Goal: Information Seeking & Learning: Find specific fact

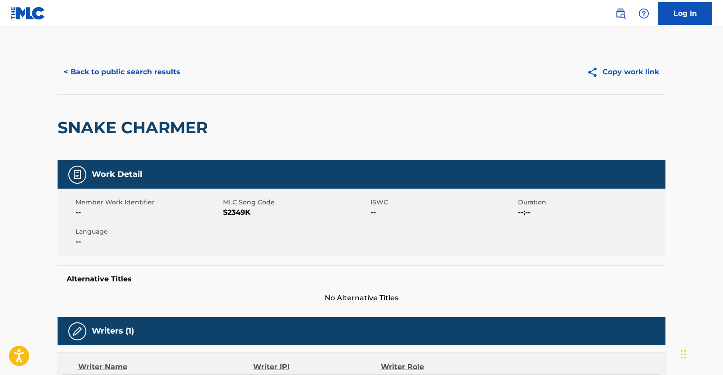
click at [135, 72] on button "< Back to public search results" at bounding box center [122, 72] width 129 height 22
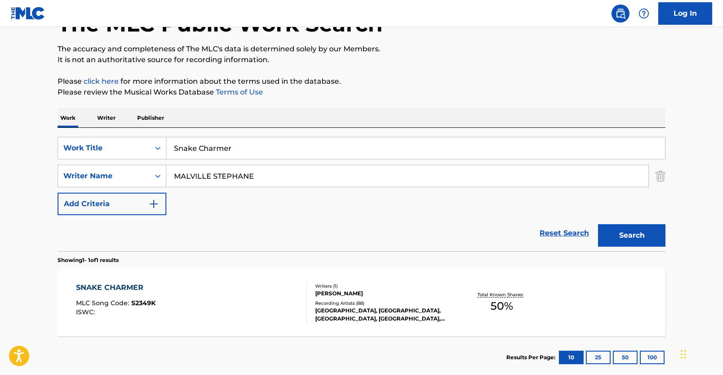
click at [547, 230] on link "Reset Search" at bounding box center [564, 233] width 58 height 20
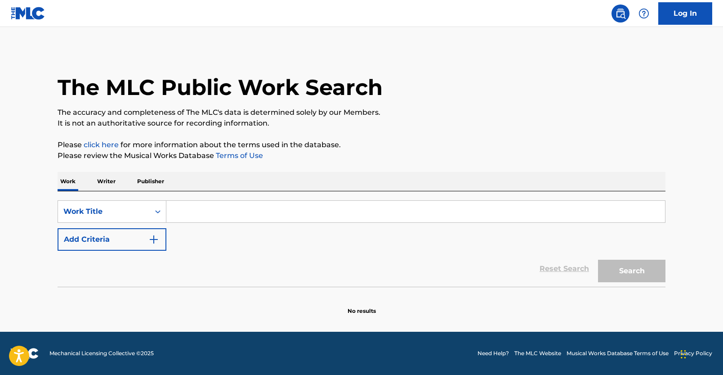
click at [303, 215] on input "Search Form" at bounding box center [415, 212] width 499 height 22
paste input "BANG BANG"
type input "BANG BANG"
click at [143, 242] on button "Add Criteria" at bounding box center [112, 239] width 109 height 22
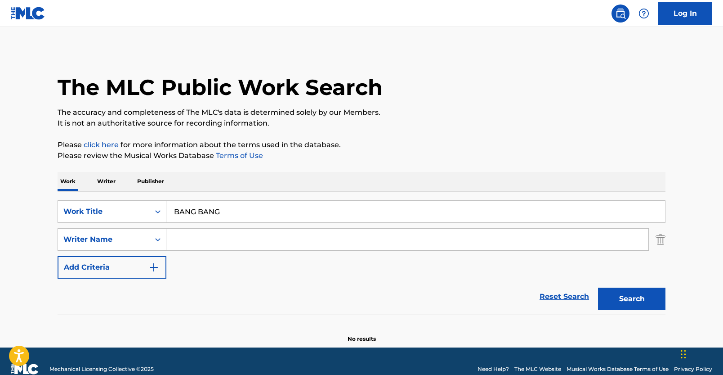
click at [189, 252] on div "SearchWithCriteria3f192f8c-26b3-4279-adf0-6273fa85dced Work Title BANG BANG Sea…" at bounding box center [362, 239] width 608 height 78
click at [206, 234] on input "Search Form" at bounding box center [407, 240] width 482 height 22
paste input "GRADNEY WEBSTER"
type input "GRADNEY WEBSTER"
click at [616, 300] on button "Search" at bounding box center [631, 298] width 67 height 22
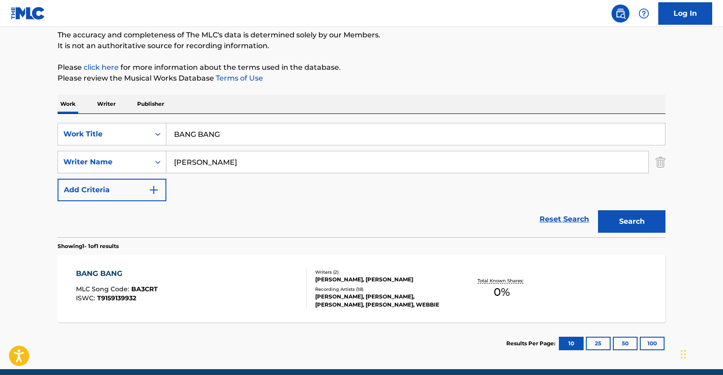
scroll to position [81, 0]
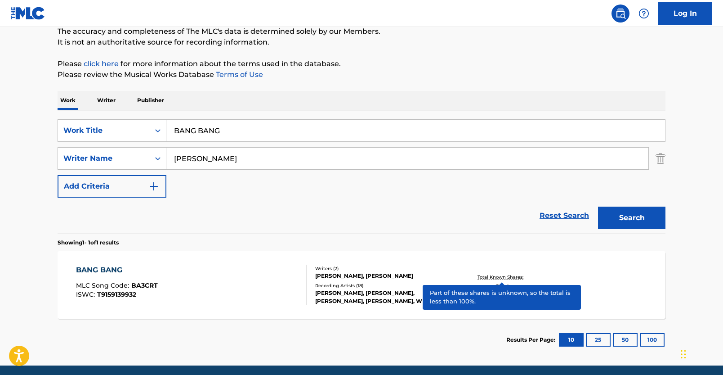
click at [492, 276] on p "Total Known Shares:" at bounding box center [502, 277] width 48 height 7
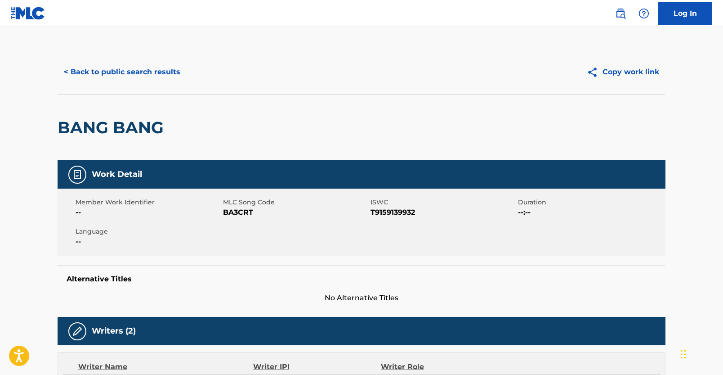
click at [139, 75] on button "< Back to public search results" at bounding box center [122, 72] width 129 height 22
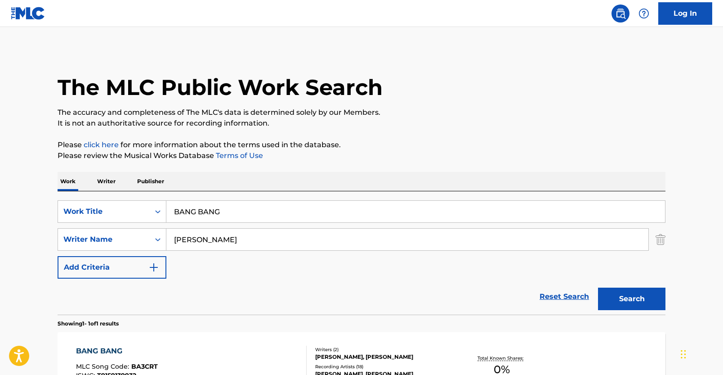
scroll to position [63, 0]
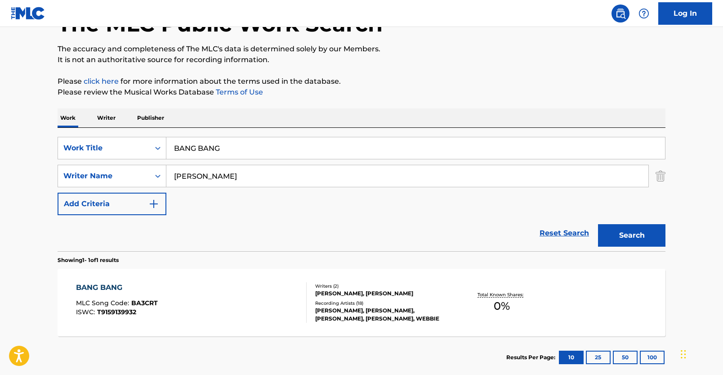
click at [560, 240] on link "Reset Search" at bounding box center [564, 233] width 58 height 20
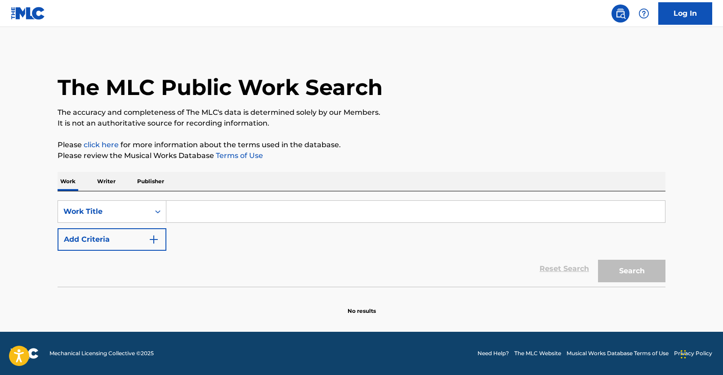
scroll to position [0, 0]
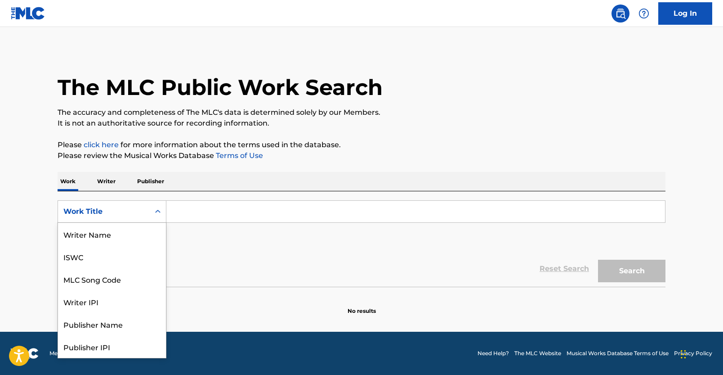
click at [135, 214] on div "Work Title" at bounding box center [103, 211] width 81 height 11
click at [109, 255] on div "ISWC" at bounding box center [112, 256] width 108 height 22
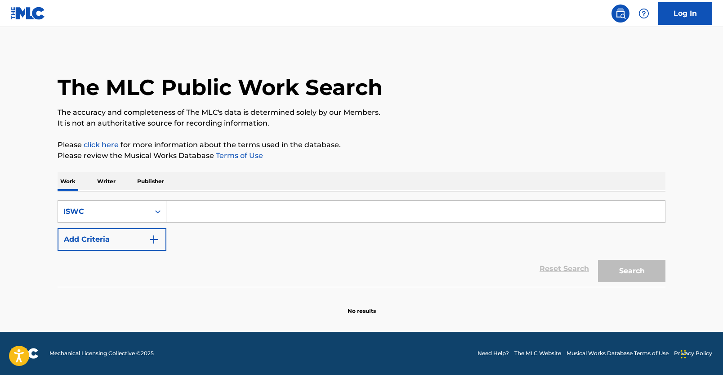
click at [213, 212] on input "Search Form" at bounding box center [415, 212] width 499 height 22
paste input "T3212516122"
type input "T3212516122"
click at [612, 274] on button "Search" at bounding box center [631, 271] width 67 height 22
click at [564, 268] on link "Reset Search" at bounding box center [564, 269] width 58 height 20
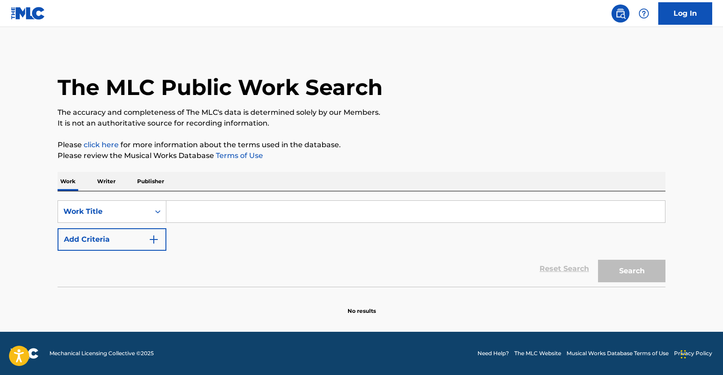
click at [276, 216] on input "Search Form" at bounding box center [415, 212] width 499 height 22
paste input "FREAK"
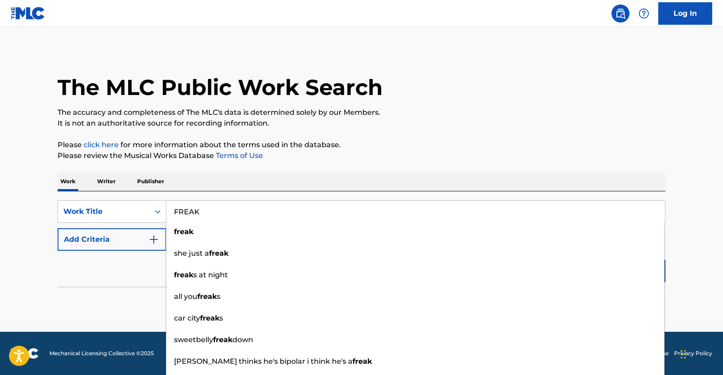
type input "FREAK"
click at [149, 235] on img "Search Form" at bounding box center [153, 239] width 11 height 11
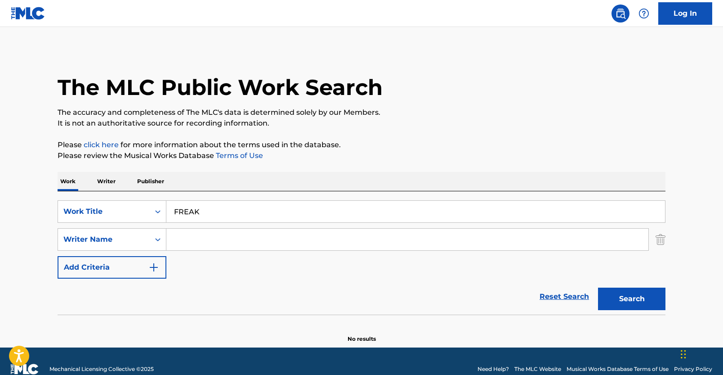
click at [189, 236] on input "Search Form" at bounding box center [407, 240] width 482 height 22
paste input "[PERSON_NAME] DUCK"
type input "[PERSON_NAME] DUCK"
click at [604, 305] on button "Search" at bounding box center [631, 298] width 67 height 22
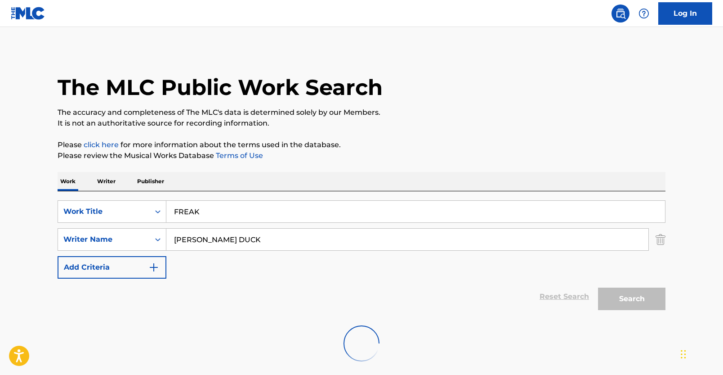
scroll to position [45, 0]
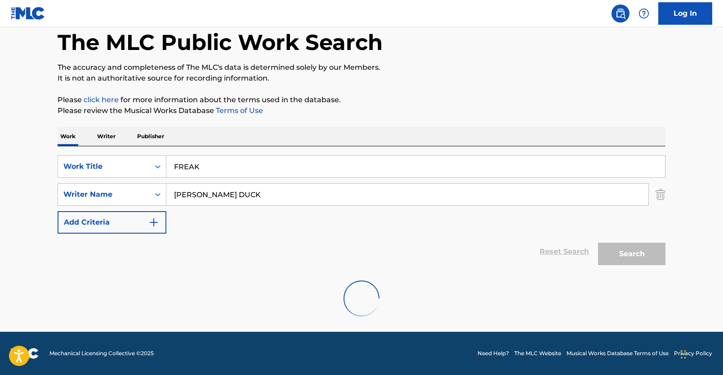
click at [253, 194] on input "[PERSON_NAME] DUCK" at bounding box center [407, 195] width 482 height 22
drag, startPoint x: 253, startPoint y: 194, endPoint x: 129, endPoint y: 194, distance: 123.7
click at [129, 194] on div "SearchWithCriteriaffad80e0-35c3-428f-9bb8-a0fd36f94b40 Writer Name BLACKWELL DU…" at bounding box center [362, 194] width 608 height 22
paste input "[PERSON_NAME]"
type input "[PERSON_NAME]"
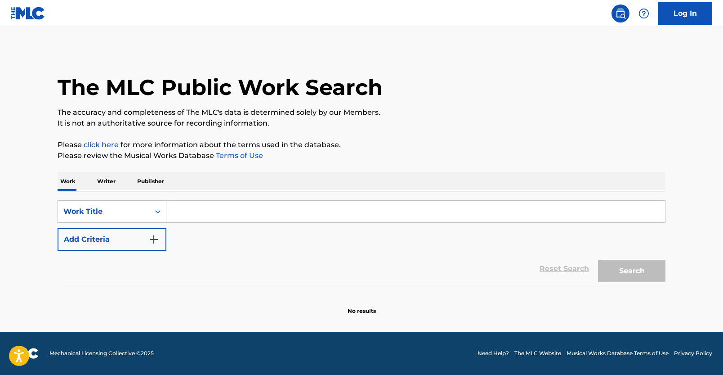
click at [148, 234] on img "Search Form" at bounding box center [153, 239] width 11 height 11
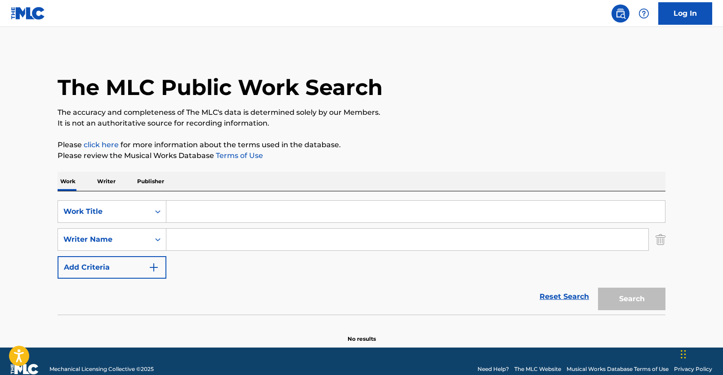
click at [184, 241] on input "Search Form" at bounding box center [407, 240] width 482 height 22
paste input "[PERSON_NAME]"
type input "[PERSON_NAME]"
click at [205, 206] on input "Search Form" at bounding box center [415, 212] width 499 height 22
paste input "FREAK"
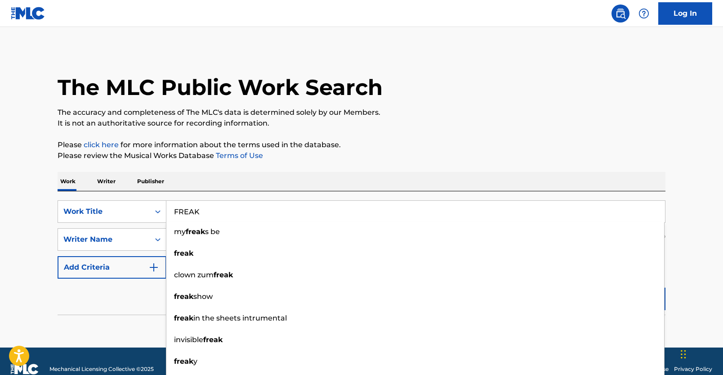
type input "FREAK"
click at [502, 159] on p "Please review the Musical Works Database Terms of Use" at bounding box center [362, 155] width 608 height 11
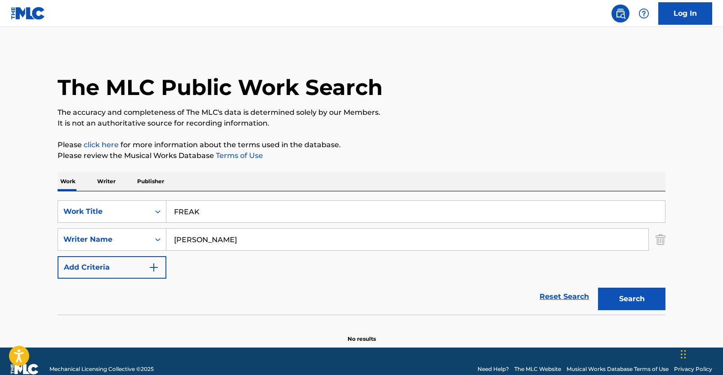
click at [609, 294] on button "Search" at bounding box center [631, 298] width 67 height 22
drag, startPoint x: 260, startPoint y: 240, endPoint x: 82, endPoint y: 218, distance: 180.0
click at [82, 218] on div "SearchWithCriteria5a3158df-a6a8-472a-bc56-b704ee5afb1c Work Title FREAK SearchW…" at bounding box center [362, 239] width 608 height 78
paste input "[PERSON_NAME] DUCK"
type input "[PERSON_NAME] DUCK"
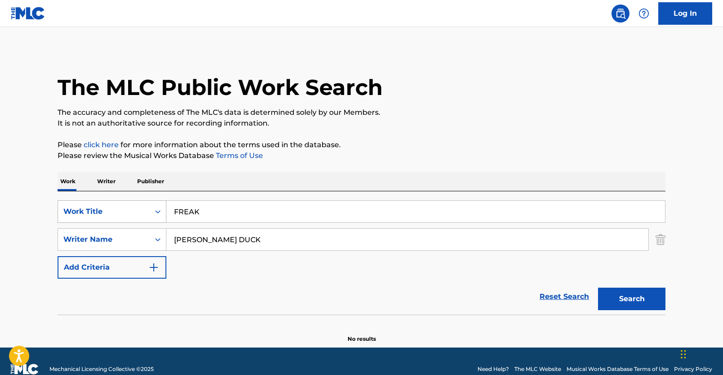
click at [598, 287] on button "Search" at bounding box center [631, 298] width 67 height 22
click at [549, 297] on link "Reset Search" at bounding box center [564, 297] width 58 height 20
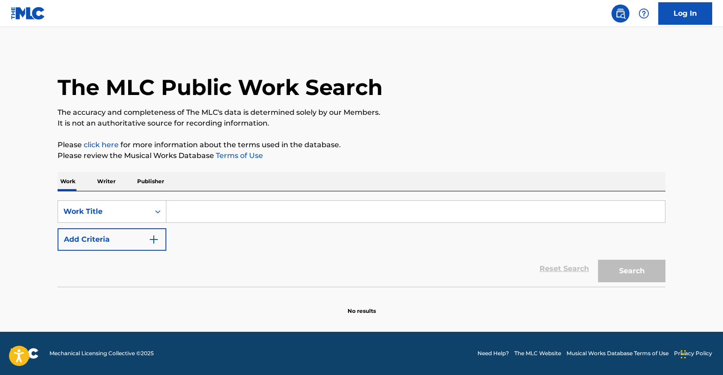
click at [233, 209] on input "Search Form" at bounding box center [415, 212] width 499 height 22
paste input "Freaky Girls"
type input "Freaky Girls"
click at [154, 238] on img "Search Form" at bounding box center [153, 239] width 11 height 11
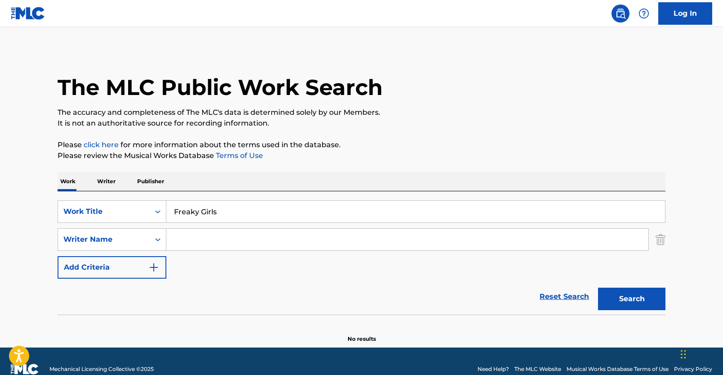
click at [215, 240] on input "Search Form" at bounding box center [407, 240] width 482 height 22
paste input "[PERSON_NAME]M[PERSON_NAME]L"
type input "[PERSON_NAME]M[PERSON_NAME]L"
click at [646, 301] on button "Search" at bounding box center [631, 298] width 67 height 22
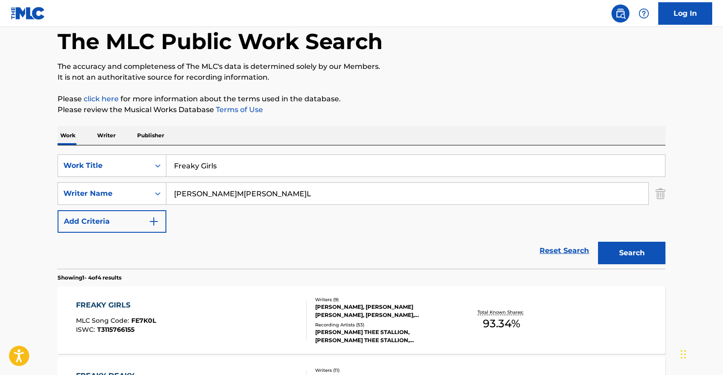
scroll to position [45, 0]
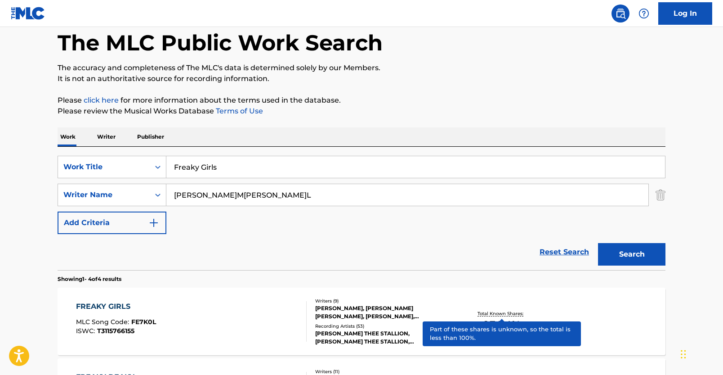
click at [499, 310] on p "Total Known Shares:" at bounding box center [502, 313] width 48 height 7
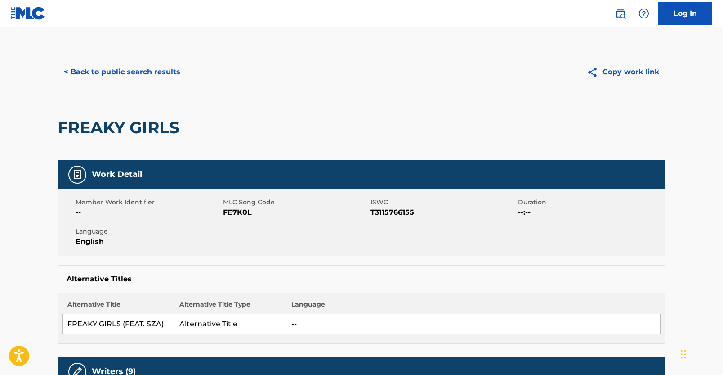
click at [154, 77] on button "< Back to public search results" at bounding box center [122, 72] width 129 height 22
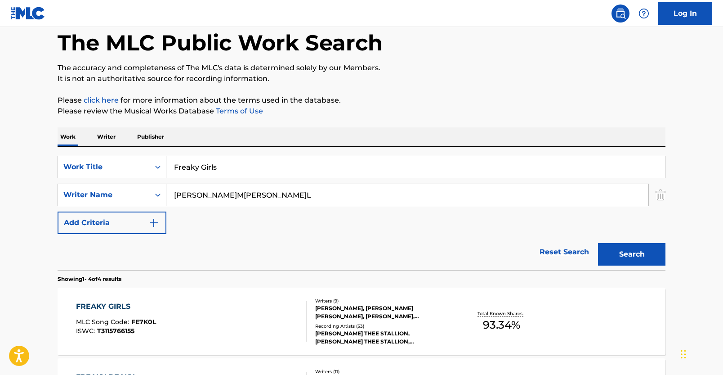
click at [541, 251] on link "Reset Search" at bounding box center [564, 252] width 58 height 20
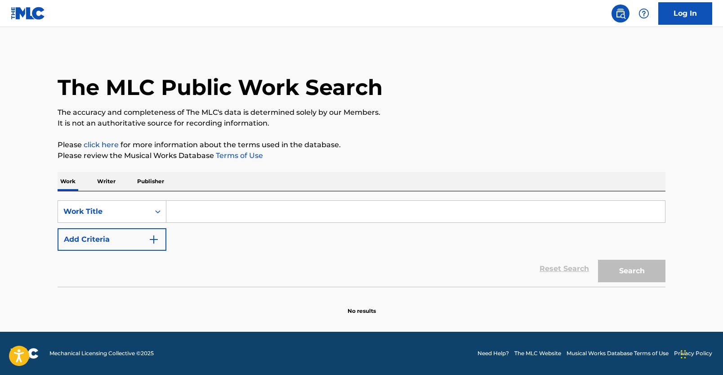
scroll to position [0, 0]
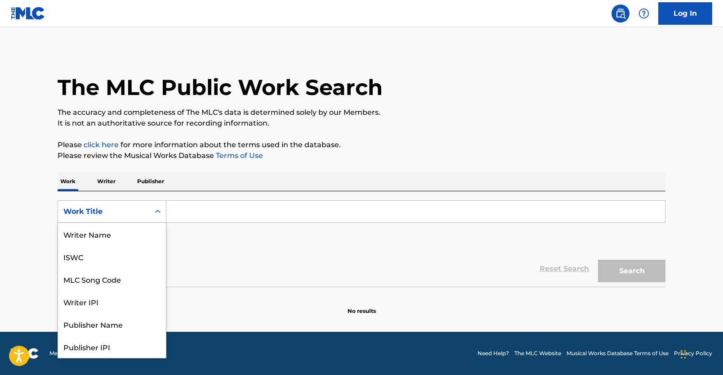
click at [119, 211] on div "Work Title" at bounding box center [103, 211] width 81 height 11
click at [117, 256] on div "ISWC" at bounding box center [112, 256] width 108 height 22
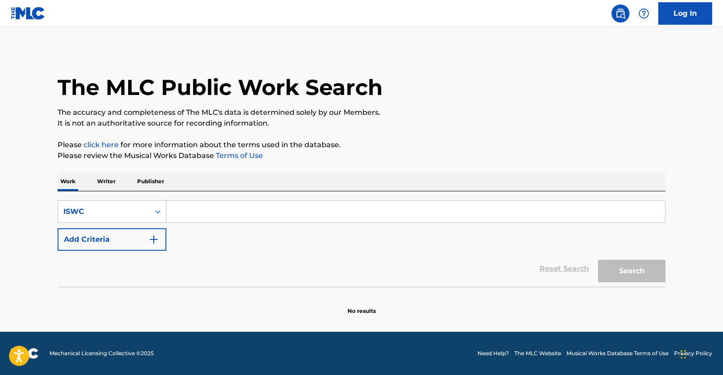
click at [198, 211] on input "Search Form" at bounding box center [415, 212] width 499 height 22
paste input "T9046625938"
type input "T9046625938"
click at [643, 269] on button "Search" at bounding box center [631, 271] width 67 height 22
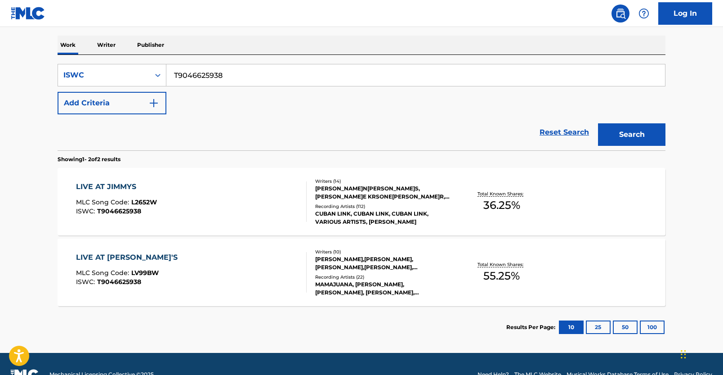
scroll to position [157, 0]
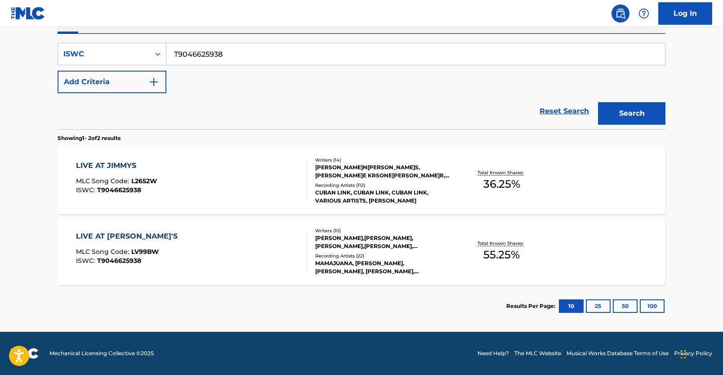
click at [129, 163] on div "LIVE AT JIMMYS" at bounding box center [116, 165] width 81 height 11
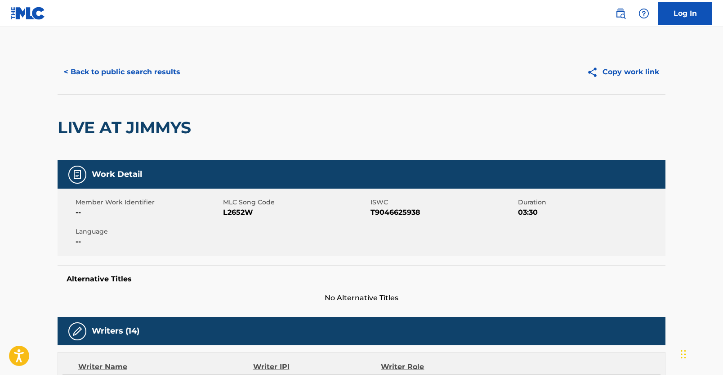
click at [162, 76] on button "< Back to public search results" at bounding box center [122, 72] width 129 height 22
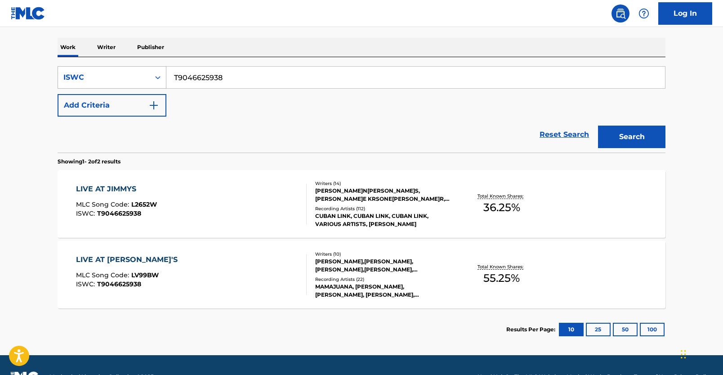
drag, startPoint x: 231, startPoint y: 76, endPoint x: 121, endPoint y: 72, distance: 109.4
click at [121, 72] on div "SearchWithCriteria369839dd-d20d-4ab6-a9b3-7254e0036f7d ISWC T9046625938" at bounding box center [362, 77] width 608 height 22
paste input "T9179594786"
type input "T9179594786"
click at [598, 126] on button "Search" at bounding box center [631, 137] width 67 height 22
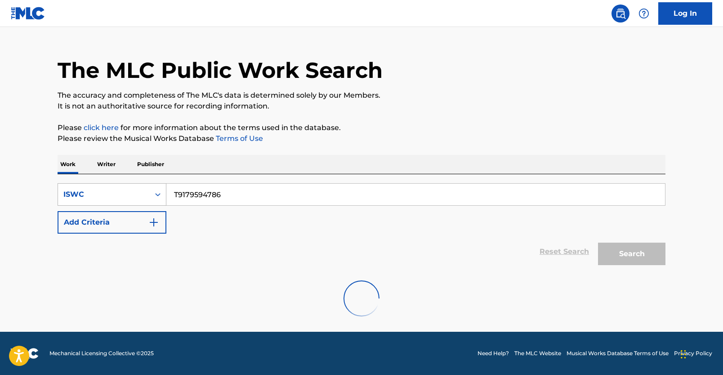
scroll to position [87, 0]
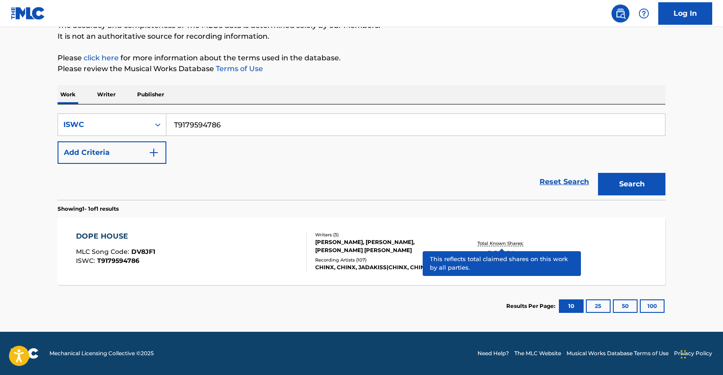
click at [483, 242] on p "Total Known Shares:" at bounding box center [502, 243] width 48 height 7
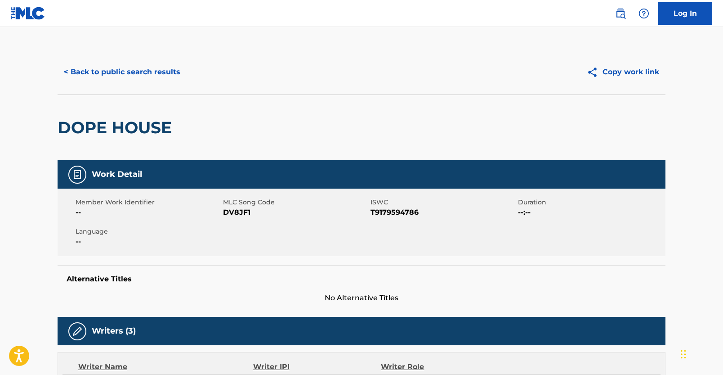
click at [141, 67] on button "< Back to public search results" at bounding box center [122, 72] width 129 height 22
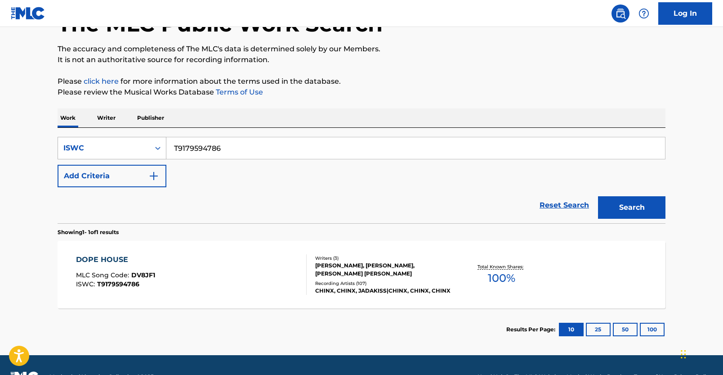
drag, startPoint x: 240, startPoint y: 147, endPoint x: 119, endPoint y: 144, distance: 121.0
click at [120, 144] on div "SearchWithCriteria369839dd-d20d-4ab6-a9b3-7254e0036f7d ISWC T9179594786" at bounding box center [362, 148] width 608 height 22
click at [556, 203] on link "Reset Search" at bounding box center [564, 205] width 58 height 20
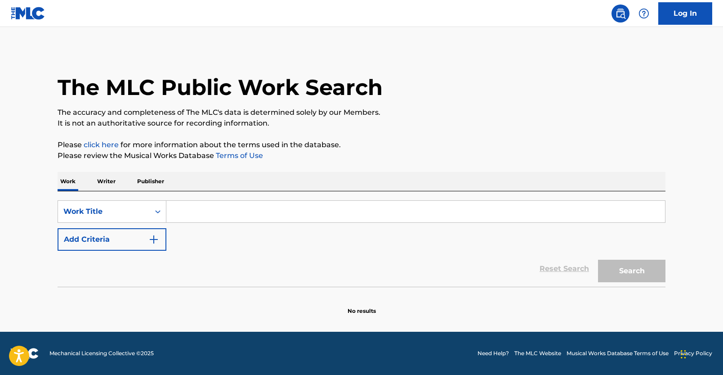
scroll to position [0, 0]
click at [232, 209] on input "Search Form" at bounding box center [415, 212] width 499 height 22
paste input "Mamgobhozi"
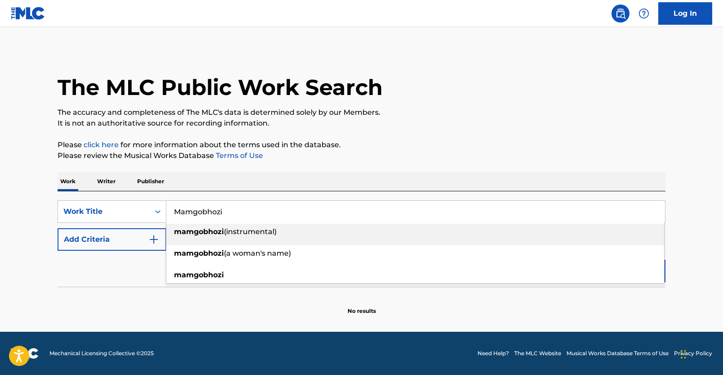
click at [177, 213] on input "Mamgobhozi" at bounding box center [415, 212] width 499 height 22
type input "Mamgobhozi"
click at [144, 247] on button "Add Criteria" at bounding box center [112, 239] width 109 height 22
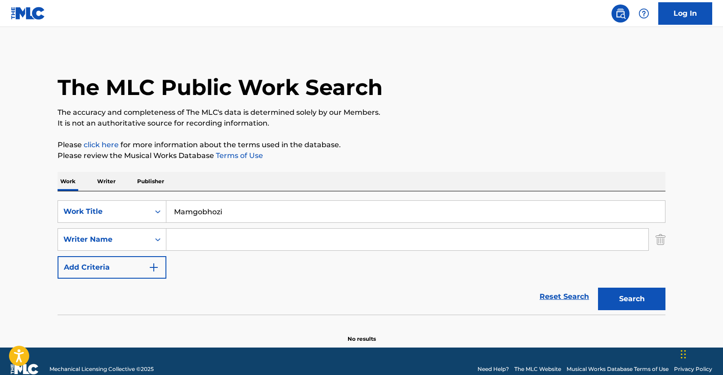
click at [202, 244] on input "Search Form" at bounding box center [407, 240] width 482 height 22
paste input "TWALA [PERSON_NAME]"
type input "TWALA [PERSON_NAME]"
click at [619, 298] on button "Search" at bounding box center [631, 298] width 67 height 22
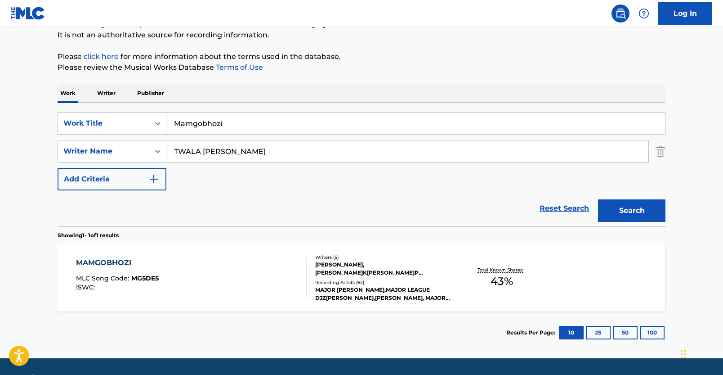
scroll to position [115, 0]
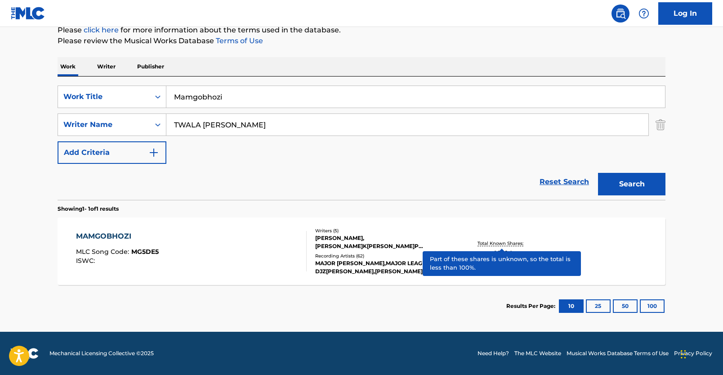
click at [516, 242] on p "Total Known Shares:" at bounding box center [502, 243] width 48 height 7
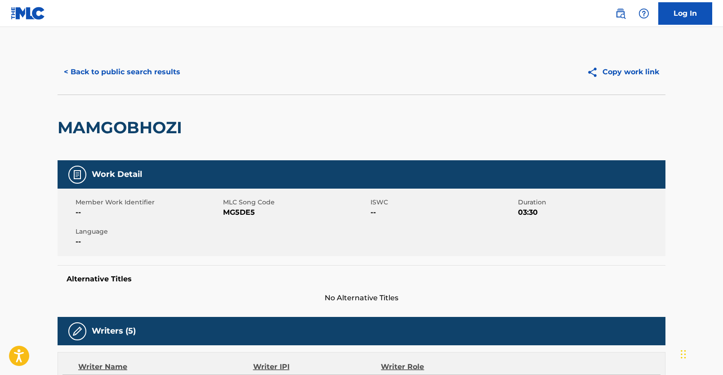
click at [150, 71] on button "< Back to public search results" at bounding box center [122, 72] width 129 height 22
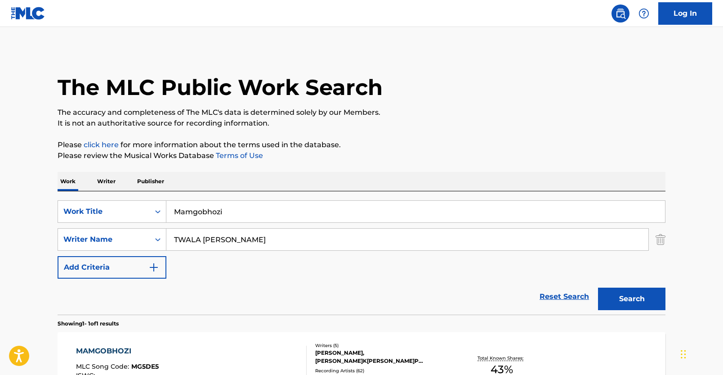
scroll to position [63, 0]
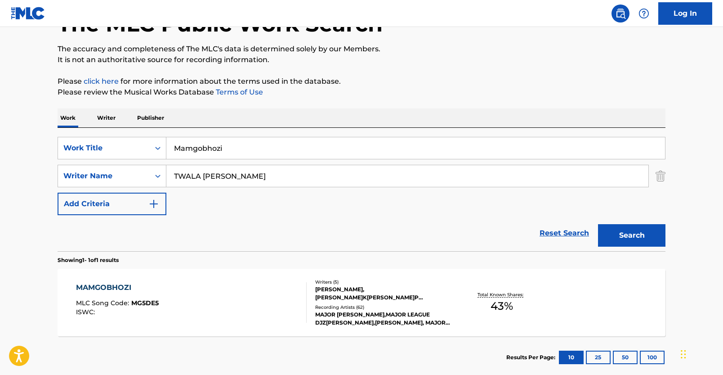
click at [534, 231] on div "Reset Search Search" at bounding box center [362, 233] width 608 height 36
click at [553, 223] on div "Reset Search Search" at bounding box center [362, 233] width 608 height 36
click at [560, 231] on link "Reset Search" at bounding box center [564, 233] width 58 height 20
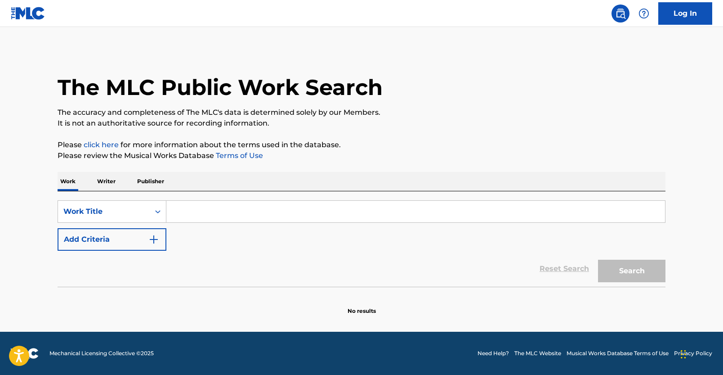
scroll to position [0, 0]
click at [202, 206] on input "Search Form" at bounding box center [415, 212] width 499 height 22
paste input "STUDIO"
type input "STUDIO"
click at [151, 239] on img "Search Form" at bounding box center [153, 239] width 11 height 11
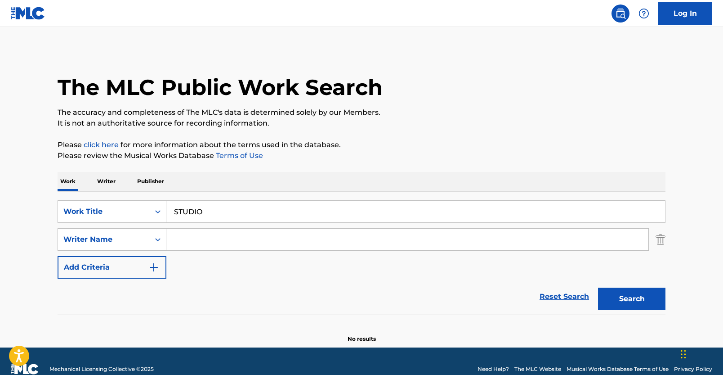
click at [226, 242] on input "Search Form" at bounding box center [407, 240] width 482 height 22
paste input "[PERSON_NAME]N[PERSON_NAME]R"
click at [629, 305] on button "Search" at bounding box center [631, 298] width 67 height 22
click at [299, 248] on input "[PERSON_NAME]N[PERSON_NAME]R" at bounding box center [407, 240] width 482 height 22
drag, startPoint x: 257, startPoint y: 231, endPoint x: 170, endPoint y: 220, distance: 87.9
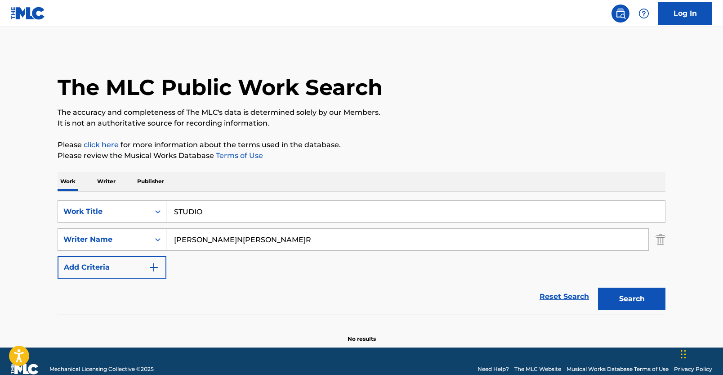
click at [170, 220] on div "SearchWithCriteria5a3158df-a6a8-472a-bc56-b704ee5afb1c Work Title STUDIO Search…" at bounding box center [362, 239] width 608 height 78
paste input "[PERSON_NAME]K[PERSON_NAME]G"
click at [612, 299] on button "Search" at bounding box center [631, 298] width 67 height 22
drag, startPoint x: 227, startPoint y: 246, endPoint x: 166, endPoint y: 241, distance: 61.3
click at [166, 241] on input "[PERSON_NAME]K[PERSON_NAME]G" at bounding box center [407, 240] width 482 height 22
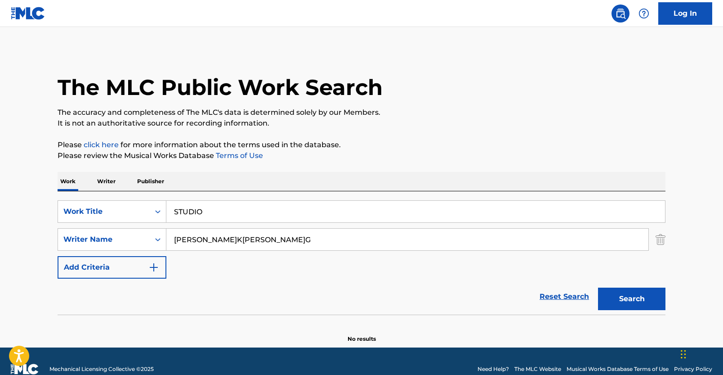
paste input "[PERSON_NAME] JACQUEES"
type input "[PERSON_NAME] JACQUEES"
click at [660, 299] on button "Search" at bounding box center [631, 298] width 67 height 22
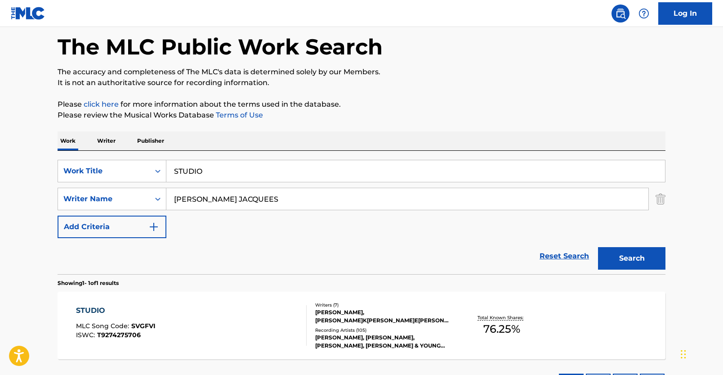
scroll to position [115, 0]
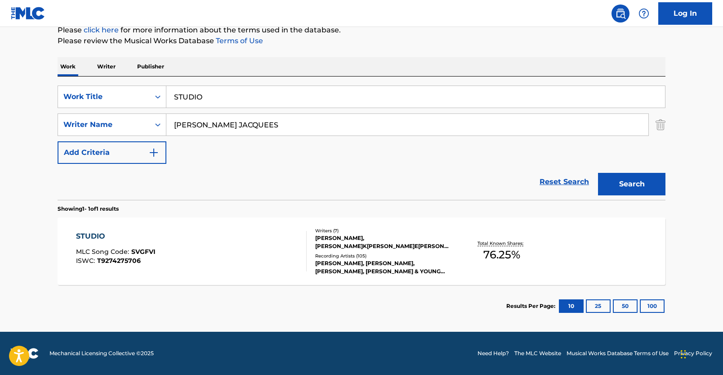
click at [492, 248] on span "76.25 %" at bounding box center [502, 255] width 37 height 16
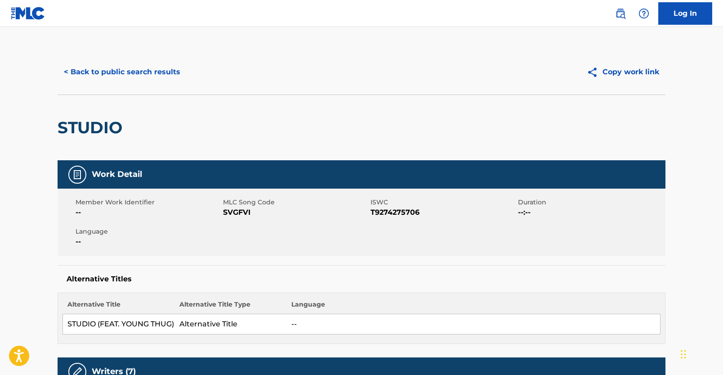
click at [163, 65] on button "< Back to public search results" at bounding box center [122, 72] width 129 height 22
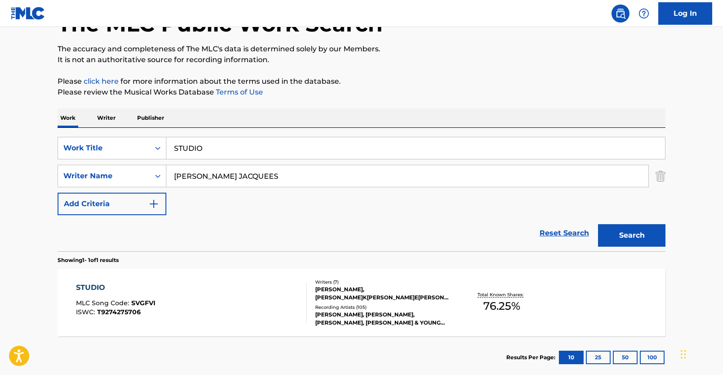
drag, startPoint x: 571, startPoint y: 235, endPoint x: 525, endPoint y: 225, distance: 46.4
click at [568, 234] on link "Reset Search" at bounding box center [564, 233] width 58 height 20
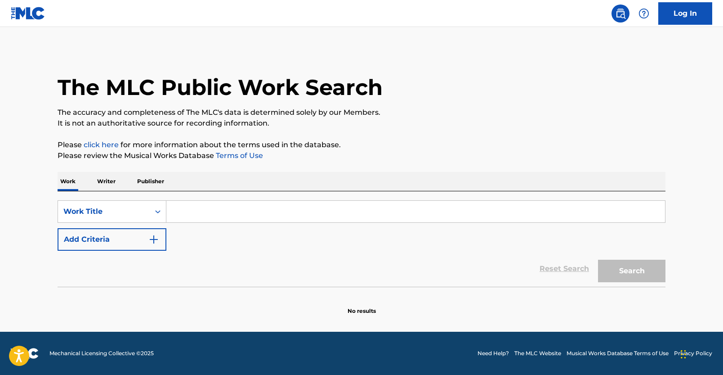
click at [206, 220] on input "Search Form" at bounding box center [415, 212] width 499 height 22
paste input "QUE QUERES QUE CAMBIAR?"
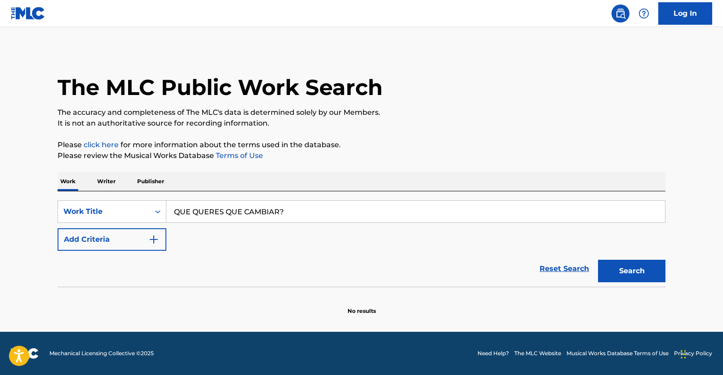
type input "QUE QUERES QUE CAMBIAR?"
click at [152, 235] on img "Search Form" at bounding box center [153, 239] width 11 height 11
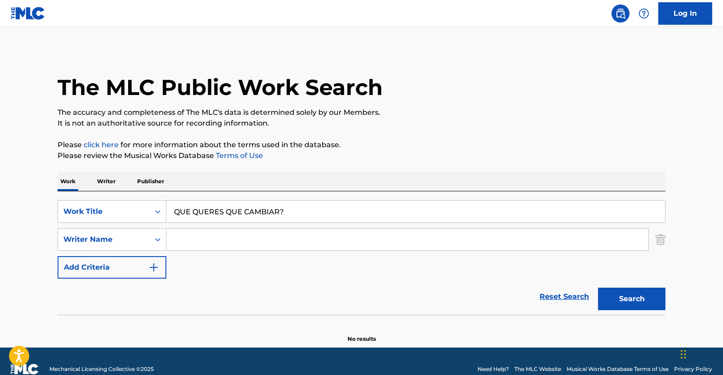
click at [249, 232] on input "Search Form" at bounding box center [407, 240] width 482 height 22
paste input "[PERSON_NAME] DE [PERSON_NAME]"
type input "[PERSON_NAME] DE [PERSON_NAME]"
click at [634, 301] on button "Search" at bounding box center [631, 298] width 67 height 22
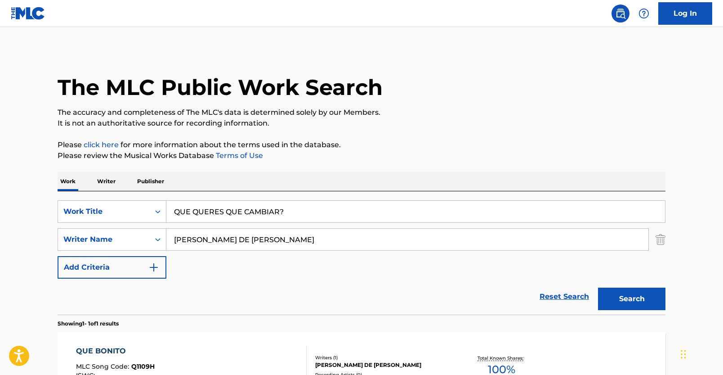
scroll to position [79, 0]
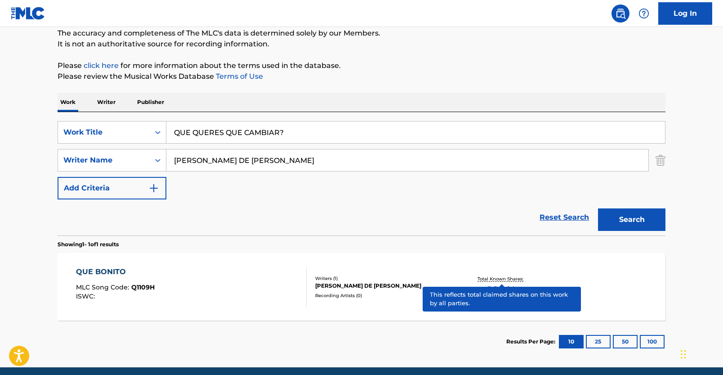
click at [502, 278] on p "Total Known Shares:" at bounding box center [502, 278] width 48 height 7
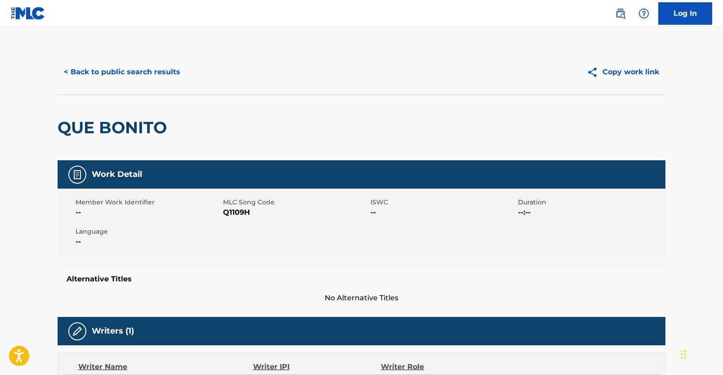
click at [145, 80] on button "< Back to public search results" at bounding box center [122, 72] width 129 height 22
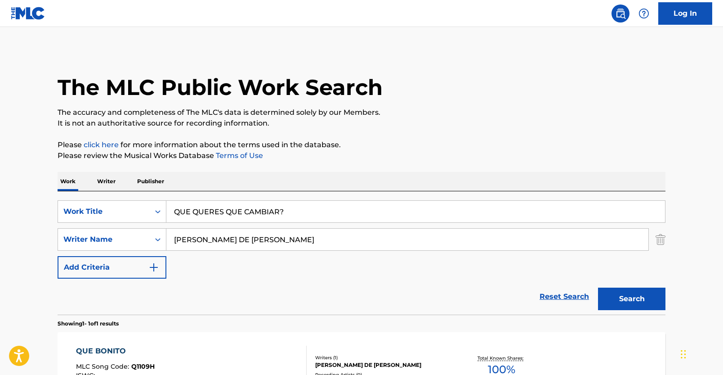
scroll to position [63, 0]
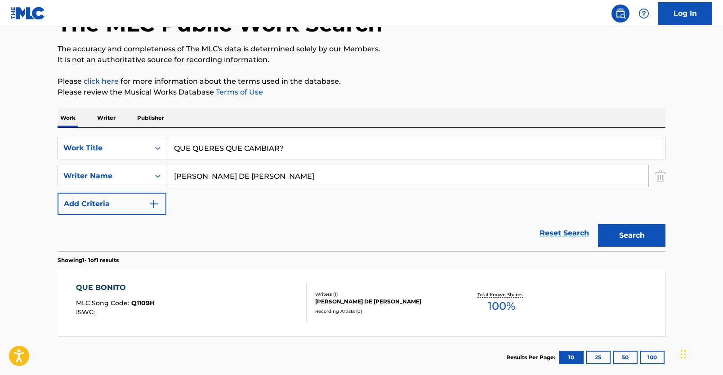
click at [561, 237] on link "Reset Search" at bounding box center [564, 233] width 58 height 20
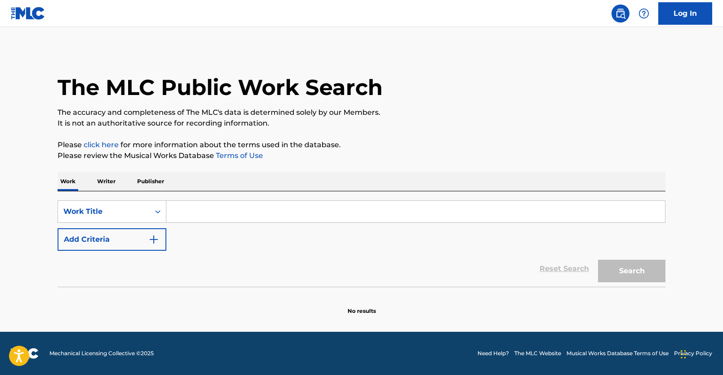
scroll to position [0, 0]
click at [198, 213] on input "Search Form" at bounding box center [415, 212] width 499 height 22
paste input "Plain[PERSON_NAME]e"
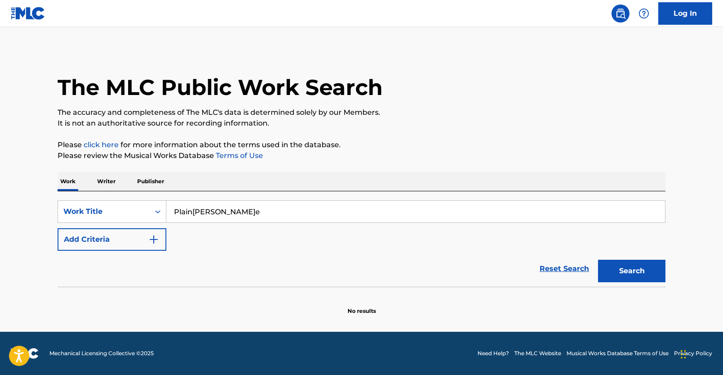
type input "Plain[PERSON_NAME]e"
click at [147, 242] on button "Add Criteria" at bounding box center [112, 239] width 109 height 22
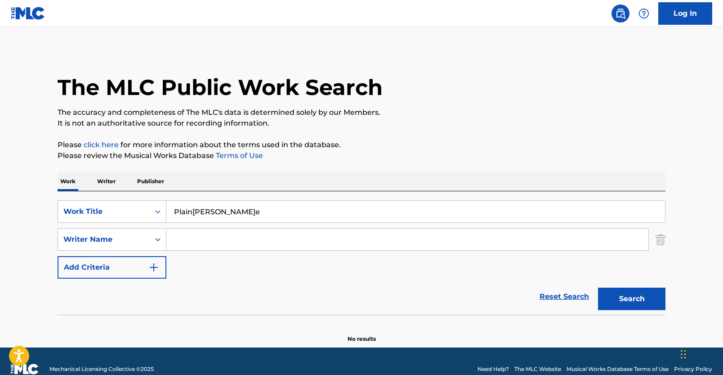
click at [265, 238] on input "Search Form" at bounding box center [407, 240] width 482 height 22
paste input "[PERSON_NAME] [PERSON_NAME]"
type input "[PERSON_NAME] [PERSON_NAME]"
click at [606, 301] on button "Search" at bounding box center [631, 298] width 67 height 22
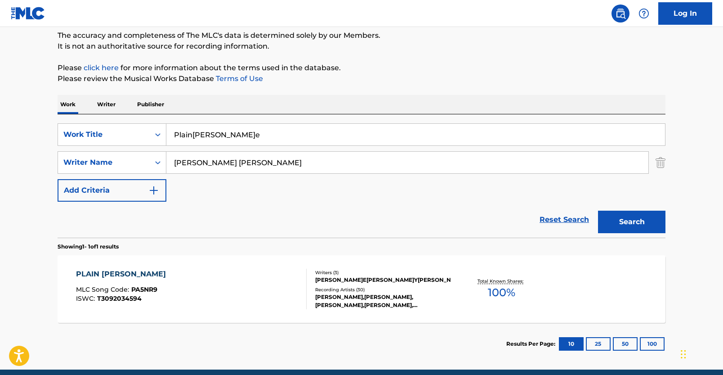
scroll to position [115, 0]
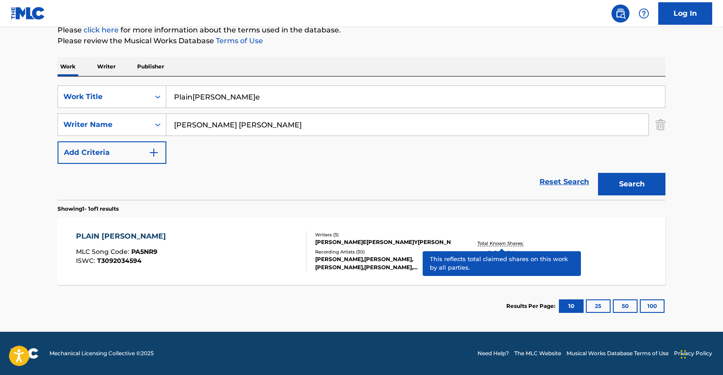
click at [479, 240] on p "Total Known Shares:" at bounding box center [502, 243] width 48 height 7
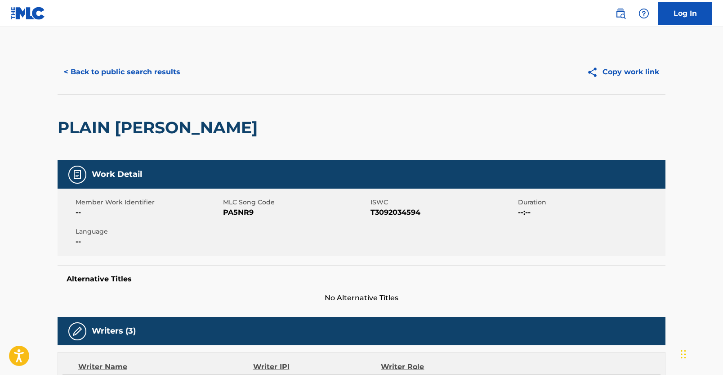
click at [157, 86] on div "< Back to public search results Copy work link" at bounding box center [362, 71] width 608 height 45
click at [157, 77] on button "< Back to public search results" at bounding box center [122, 72] width 129 height 22
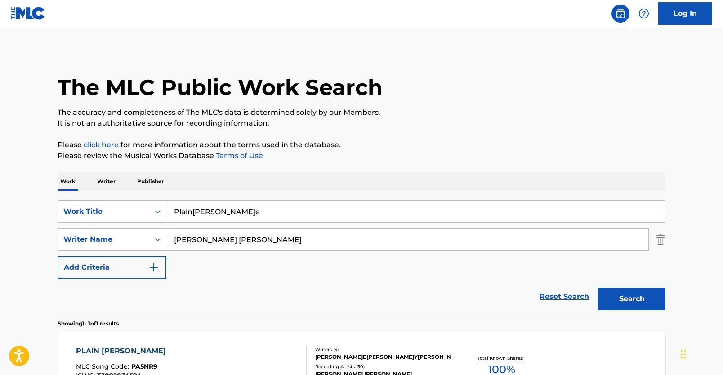
scroll to position [63, 0]
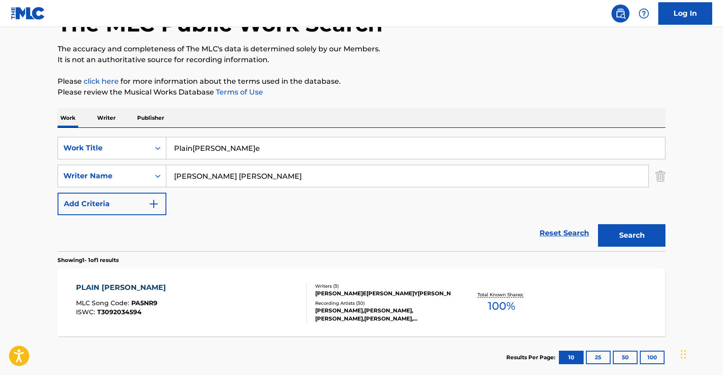
click at [548, 231] on link "Reset Search" at bounding box center [564, 233] width 58 height 20
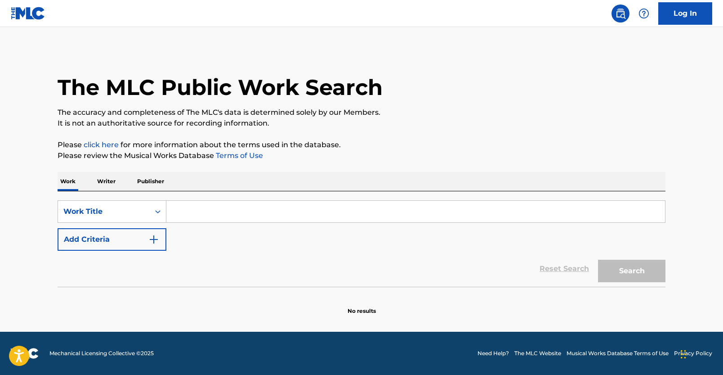
click at [184, 210] on input "Search Form" at bounding box center [415, 212] width 499 height 22
paste input "Sade"
type input "Sade"
click at [153, 238] on img "Search Form" at bounding box center [153, 239] width 11 height 11
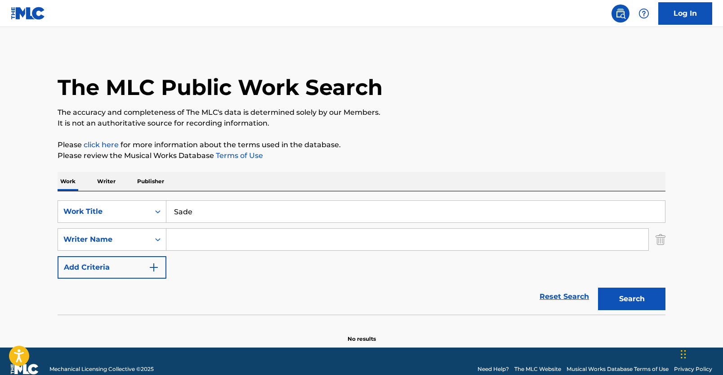
click at [198, 242] on input "Search Form" at bounding box center [407, 240] width 482 height 22
paste input "MAYOR [PERSON_NAME]"
type input "MAYOR [PERSON_NAME]"
click at [608, 296] on button "Search" at bounding box center [631, 298] width 67 height 22
click at [558, 296] on link "Reset Search" at bounding box center [564, 297] width 58 height 20
